Goal: Task Accomplishment & Management: Use online tool/utility

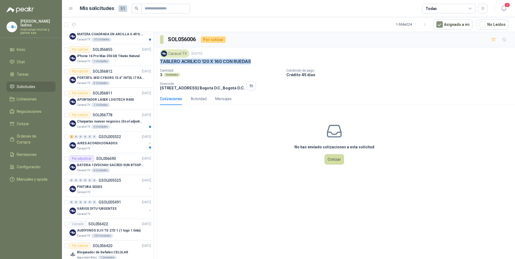
scroll to position [54, 0]
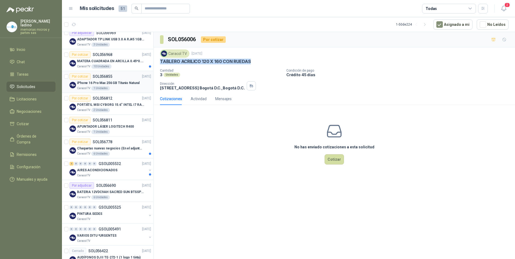
click at [83, 77] on div "Por cotizar" at bounding box center [80, 76] width 21 height 6
drag, startPoint x: 159, startPoint y: 61, endPoint x: 246, endPoint y: 63, distance: 87.3
click at [246, 63] on div "Caracol TV [DATE] iPhone 16 Pro Max 256 GB Titanio Natural Cantidad 1 Unidades …" at bounding box center [335, 69] width 362 height 45
drag, startPoint x: 246, startPoint y: 63, endPoint x: 241, endPoint y: 61, distance: 6.0
copy p "iPhone 16 Pro Max 256 GB Titanio Natural"
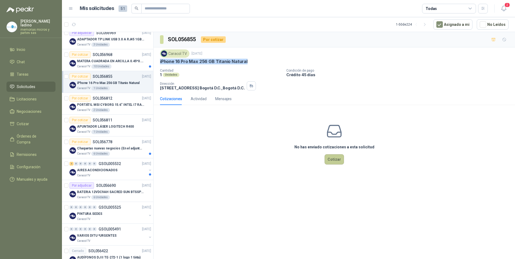
click at [337, 161] on button "Cotizar" at bounding box center [334, 159] width 19 height 10
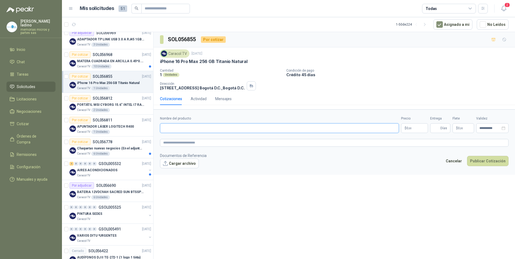
paste input "**********"
type input "**********"
click at [416, 131] on p "$ 0 ,00" at bounding box center [414, 128] width 27 height 10
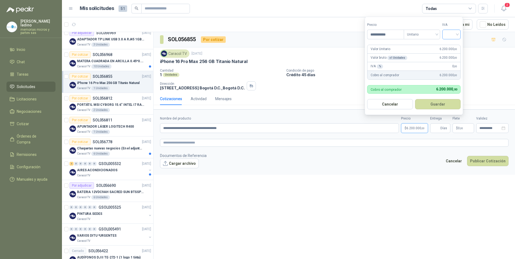
type input "**********"
click at [448, 33] on input "search" at bounding box center [452, 34] width 12 height 8
click at [448, 45] on div "19%" at bounding box center [453, 46] width 10 height 6
click at [437, 104] on button "Guardar" at bounding box center [439, 104] width 46 height 10
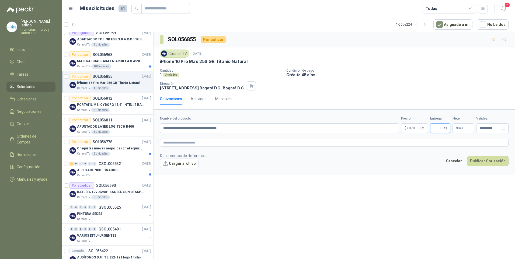
click at [438, 129] on input "Entrega" at bounding box center [437, 128] width 6 height 9
type input "*"
click at [484, 162] on button "Publicar Cotización" at bounding box center [487, 161] width 41 height 10
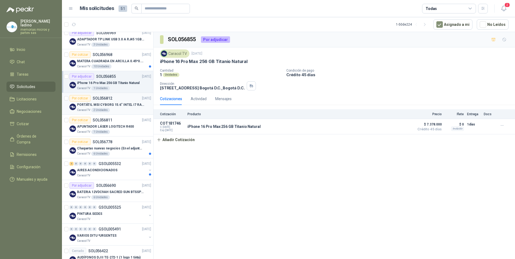
click at [76, 98] on div "Por cotizar" at bounding box center [80, 98] width 21 height 6
